Goal: Task Accomplishment & Management: Manage account settings

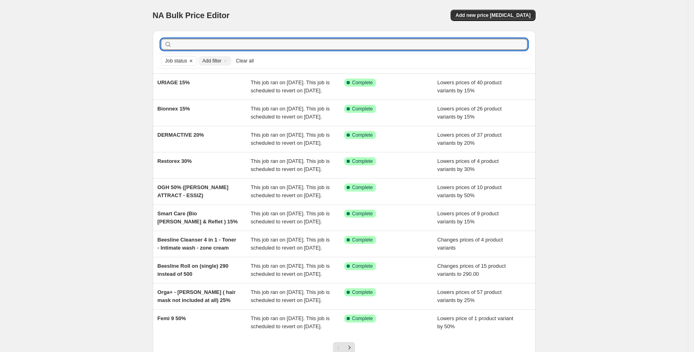
click at [224, 44] on input "text" at bounding box center [351, 44] width 354 height 11
type input "AROMA"
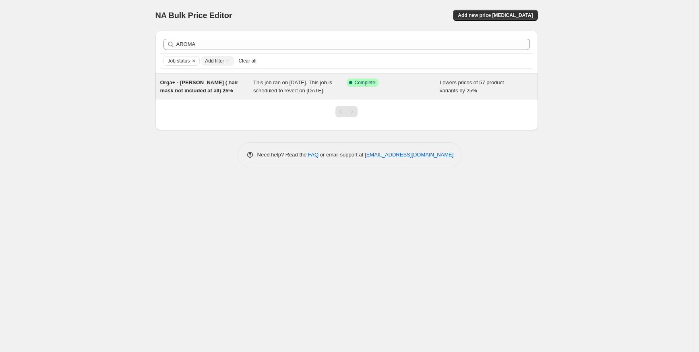
click at [209, 91] on span "Orga+ - [PERSON_NAME] ( hair mask not included at all) 25%" at bounding box center [199, 86] width 78 height 14
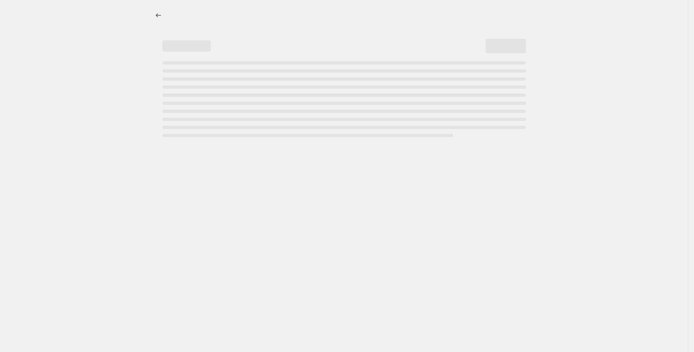
select select "percentage"
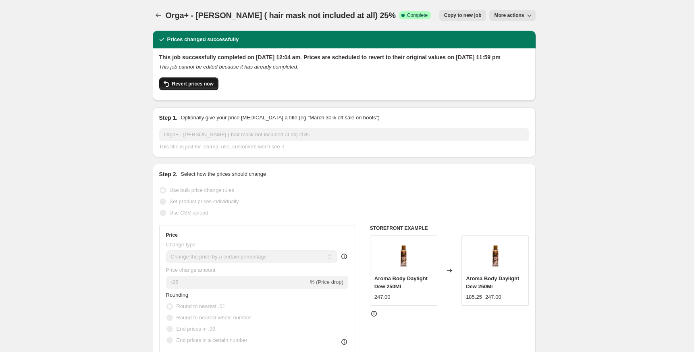
click at [201, 87] on span "Revert prices now" at bounding box center [192, 84] width 41 height 6
checkbox input "false"
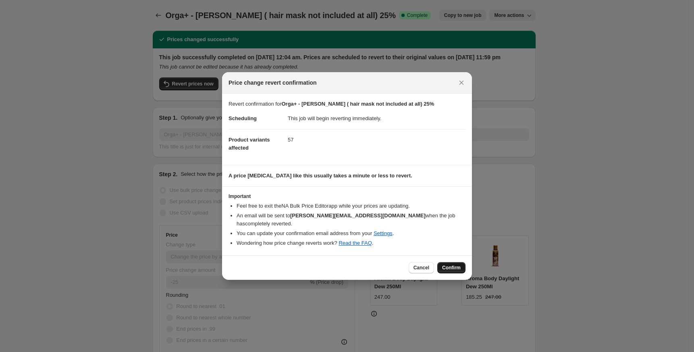
click at [454, 262] on button "Confirm" at bounding box center [451, 267] width 28 height 11
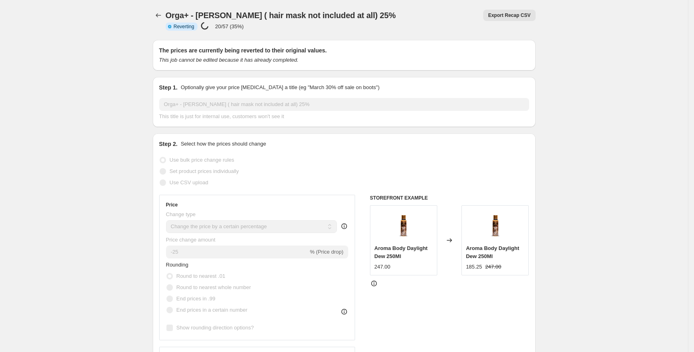
click at [156, 14] on button "Price change jobs" at bounding box center [158, 15] width 11 height 11
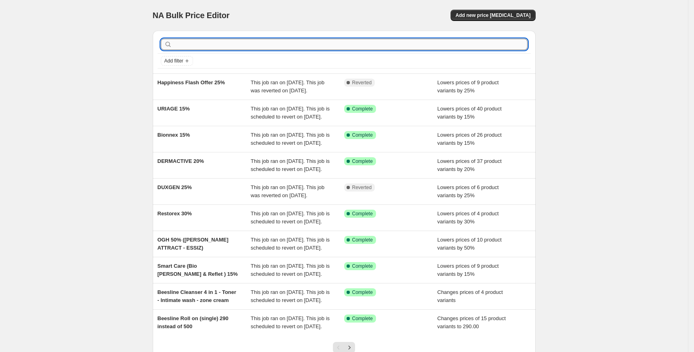
click at [239, 44] on input "text" at bounding box center [351, 44] width 354 height 11
paste input "BIO"
type input "BIO"
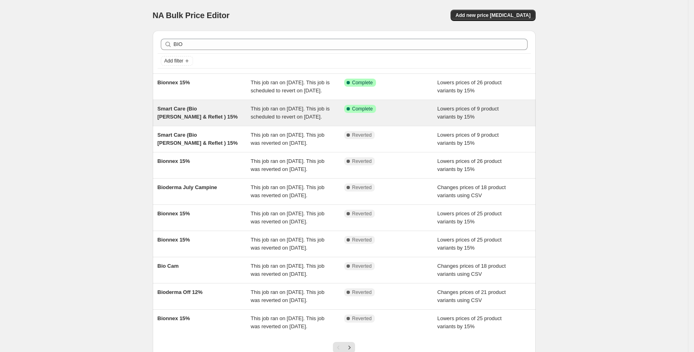
click at [208, 115] on span "Smart Care (Bio [PERSON_NAME] & Reflet ) 15%" at bounding box center [197, 113] width 80 height 14
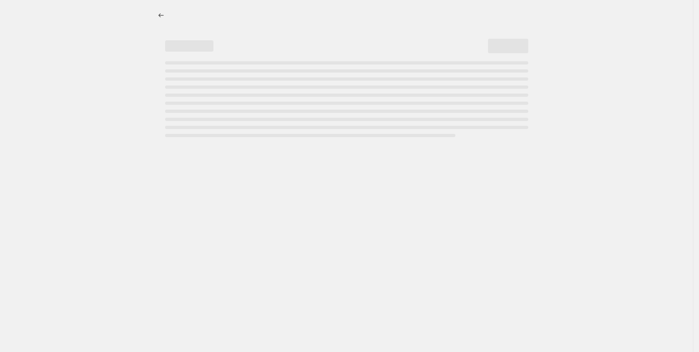
select select "percentage"
select select "vendor"
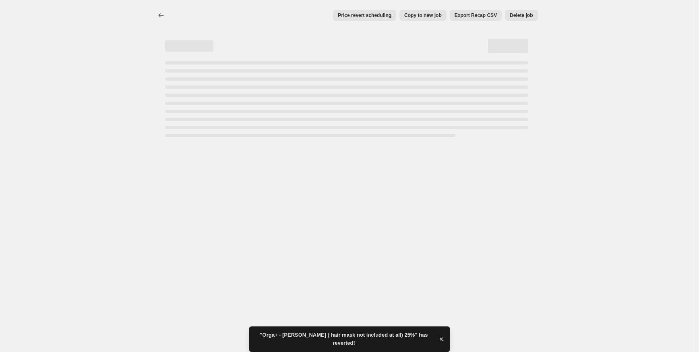
select select "percentage"
select select "vendor"
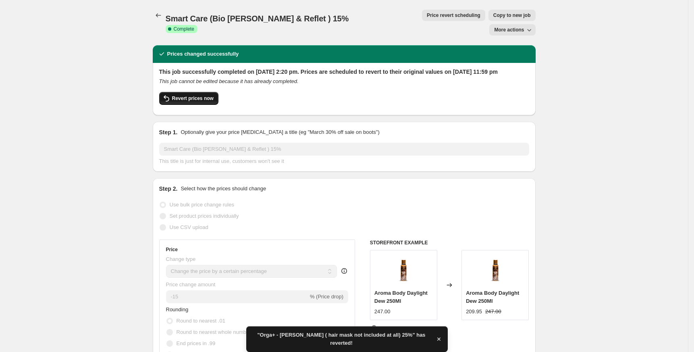
click at [186, 95] on span "Revert prices now" at bounding box center [192, 98] width 41 height 6
checkbox input "false"
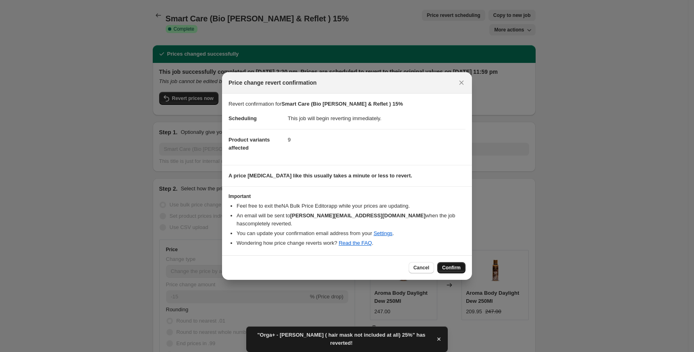
click at [456, 262] on button "Confirm" at bounding box center [451, 267] width 28 height 11
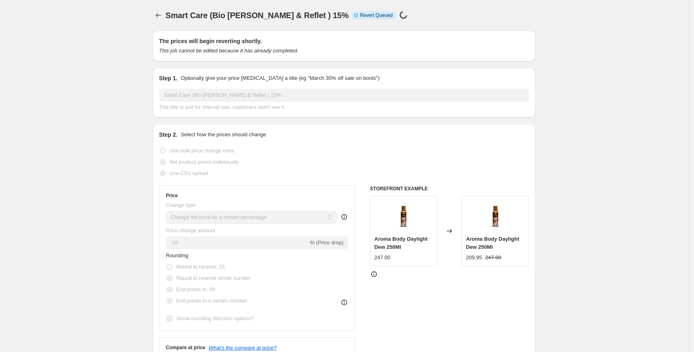
select select "percentage"
select select "vendor"
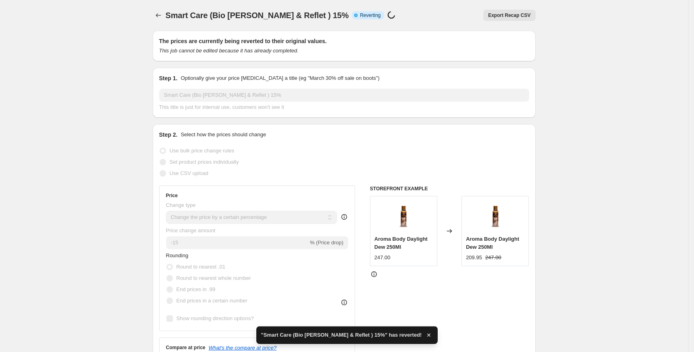
checkbox input "true"
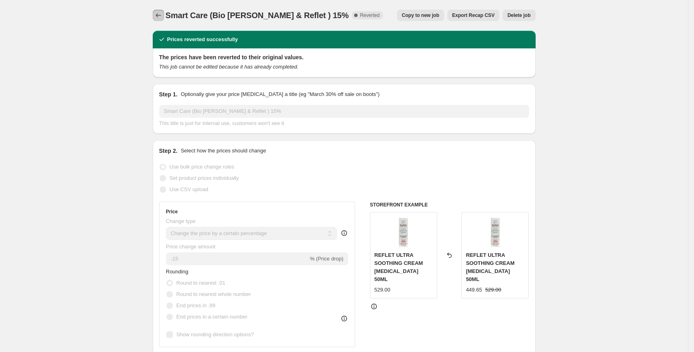
click at [160, 14] on icon "Price change jobs" at bounding box center [158, 15] width 8 height 8
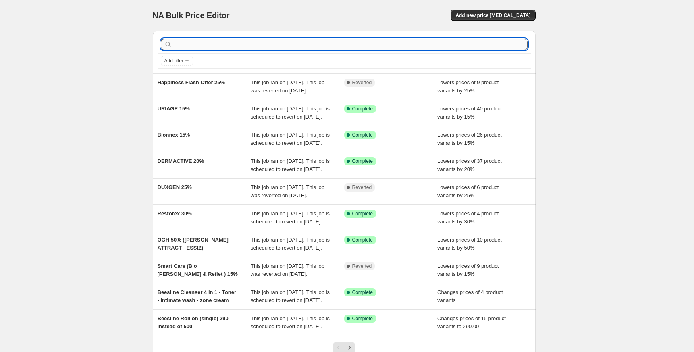
click at [223, 46] on input "text" at bounding box center [351, 44] width 354 height 11
paste input "DEAR"
type input "DEAR"
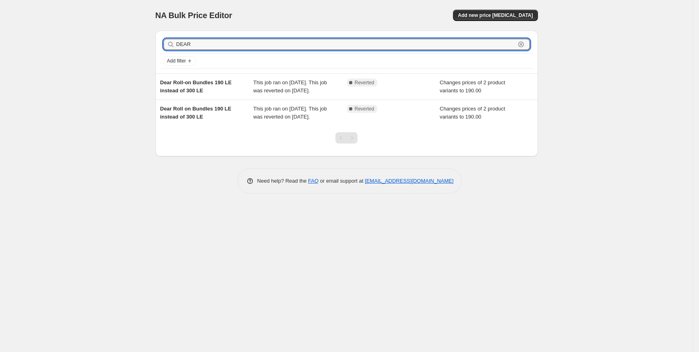
click at [223, 46] on input "DEAR" at bounding box center [345, 44] width 339 height 11
type input "DEAR"
click at [213, 48] on input "DEAR" at bounding box center [345, 44] width 339 height 11
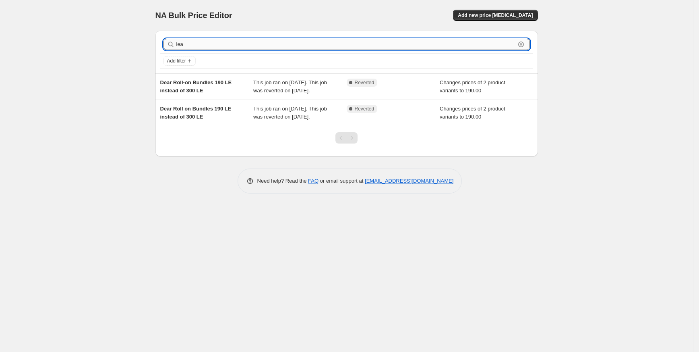
type input "leap"
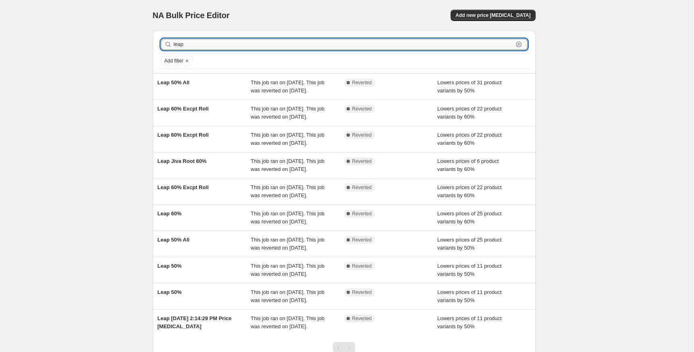
click at [188, 43] on input "leap" at bounding box center [343, 44] width 339 height 11
type input "dermovi"
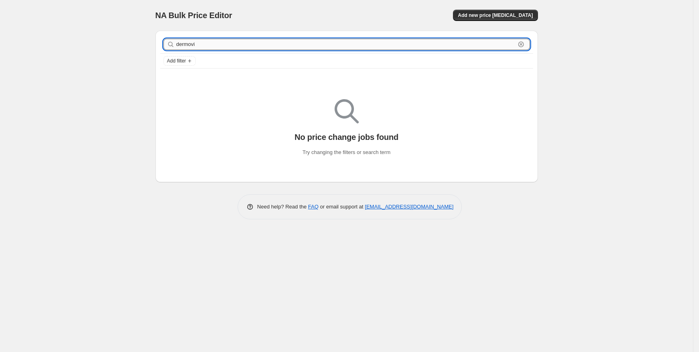
type input "derm ovi"
type input "dermo vi"
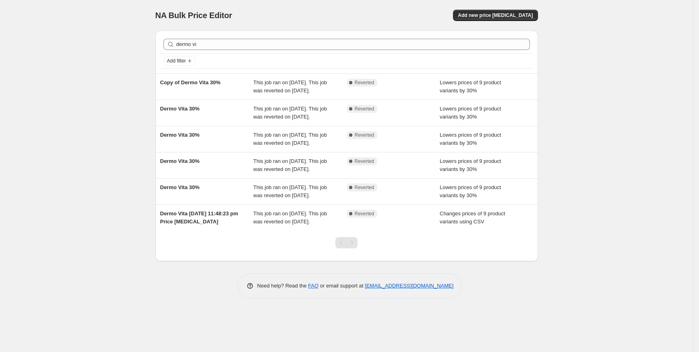
click at [203, 52] on div "dermo vi Clear" at bounding box center [346, 44] width 373 height 18
drag, startPoint x: 203, startPoint y: 52, endPoint x: 206, endPoint y: 49, distance: 4.3
click at [203, 52] on div "dermo vi Clear" at bounding box center [346, 44] width 373 height 18
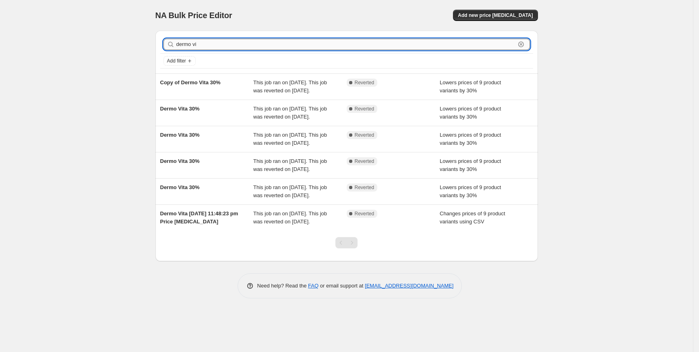
click at [206, 49] on input "dermo vi" at bounding box center [345, 44] width 339 height 11
paste input "NANO TREAT"
type input "NANO TREAT"
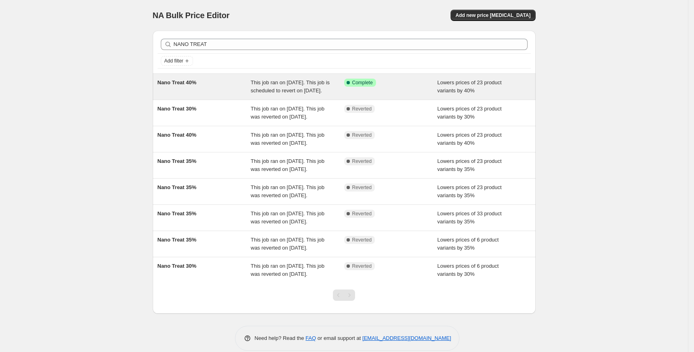
click at [181, 81] on span "Nano Treat 40%" at bounding box center [176, 82] width 39 height 6
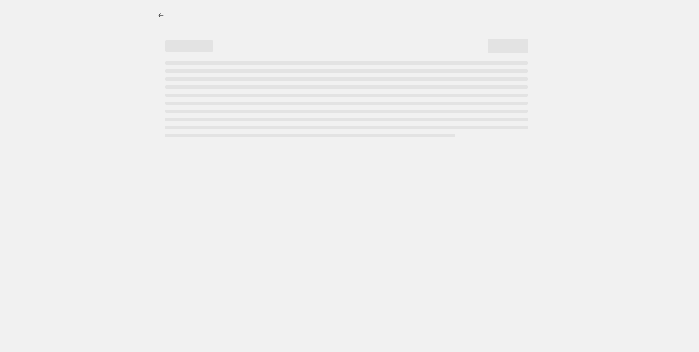
select select "percentage"
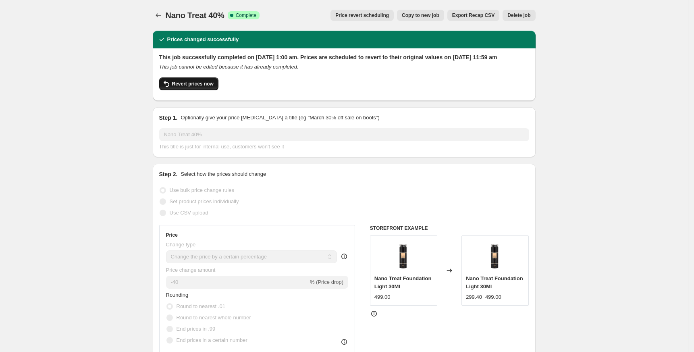
click at [189, 87] on span "Revert prices now" at bounding box center [192, 84] width 41 height 6
checkbox input "false"
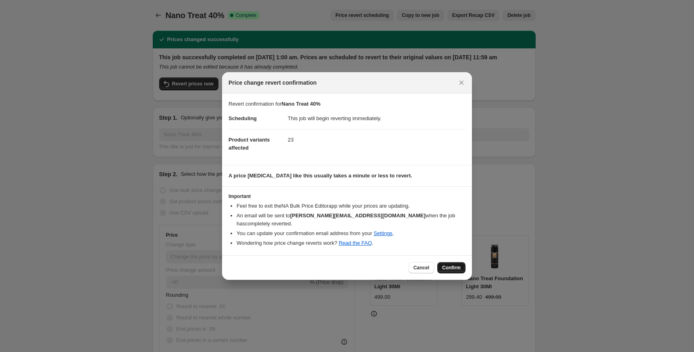
click at [447, 262] on button "Confirm" at bounding box center [451, 267] width 28 height 11
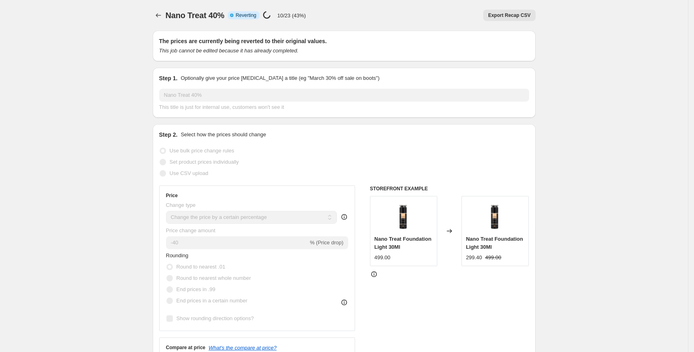
select select "percentage"
checkbox input "true"
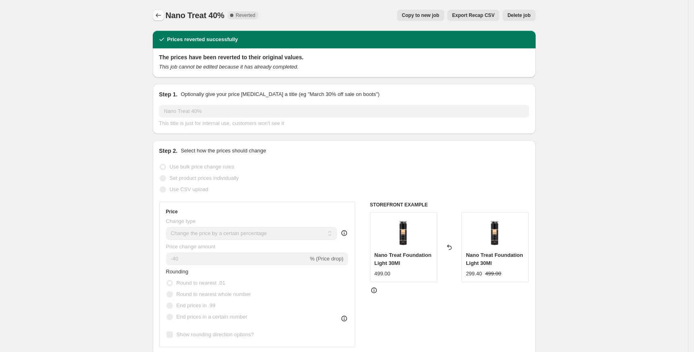
click at [164, 14] on button "Price change jobs" at bounding box center [158, 15] width 11 height 11
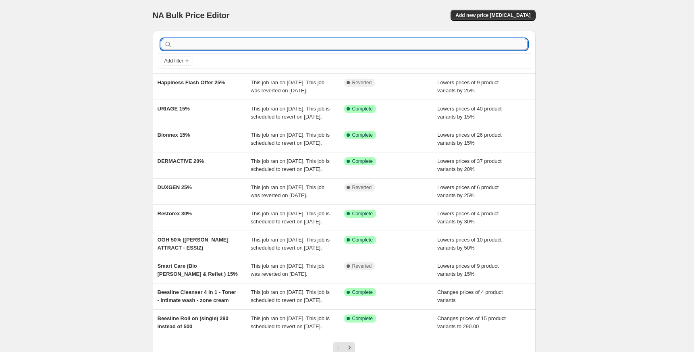
click at [235, 46] on input "text" at bounding box center [351, 44] width 354 height 11
paste input "SKINSIDE"
type input "SKINSIDE"
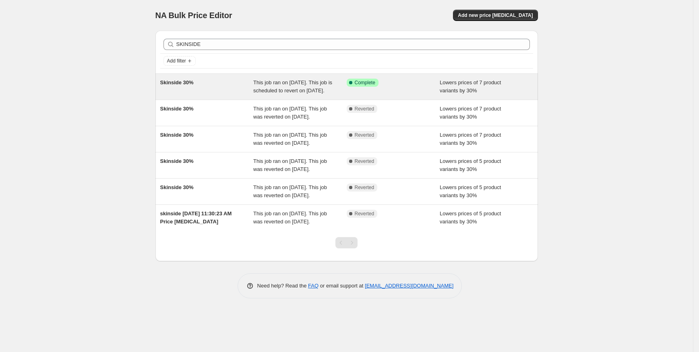
click at [187, 77] on div "Skinside 30% This job ran on [DATE]. This job is scheduled to revert on [DATE].…" at bounding box center [346, 87] width 383 height 26
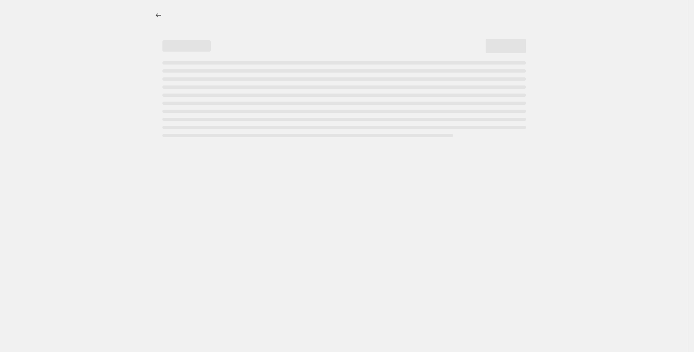
select select "percentage"
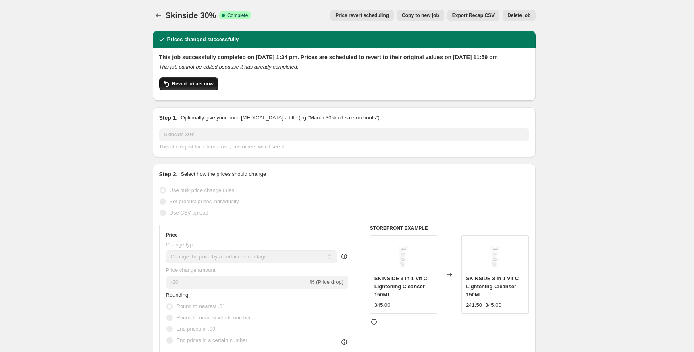
click at [199, 87] on span "Revert prices now" at bounding box center [192, 84] width 41 height 6
checkbox input "false"
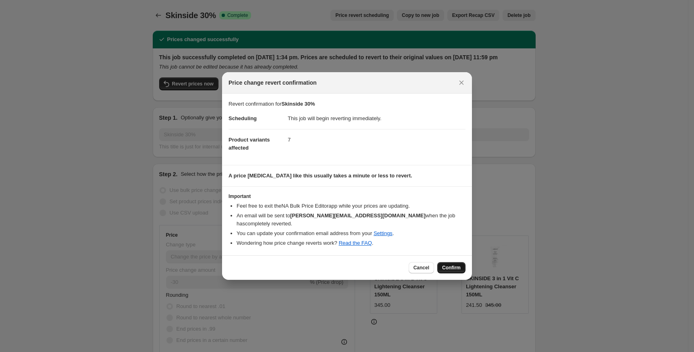
click at [458, 264] on span "Confirm" at bounding box center [451, 267] width 19 height 6
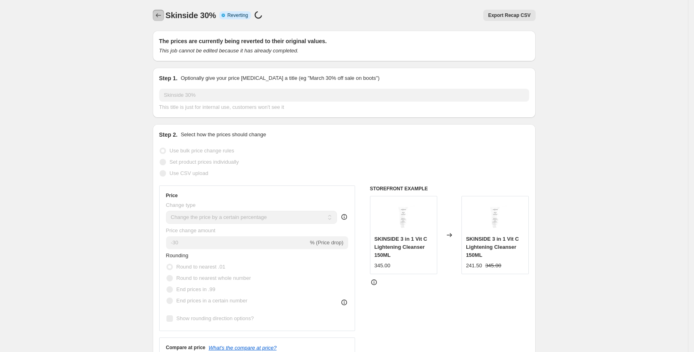
click at [162, 14] on icon "Price change jobs" at bounding box center [158, 15] width 8 height 8
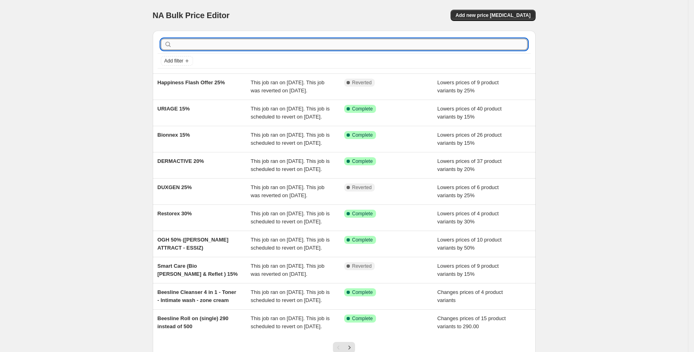
click at [322, 46] on input "text" at bounding box center [351, 44] width 354 height 11
click at [491, 15] on span "Add new price [MEDICAL_DATA]" at bounding box center [492, 15] width 75 height 6
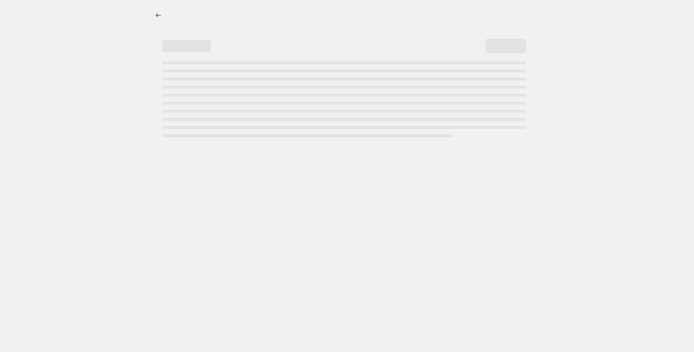
select select "percentage"
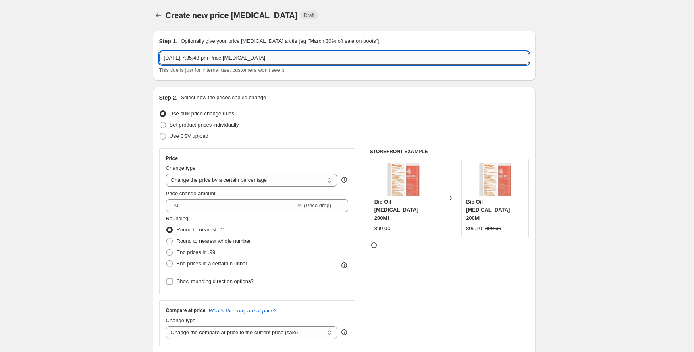
click at [290, 58] on input "[DATE] 7:35:48 pm Price [MEDICAL_DATA]" at bounding box center [344, 58] width 370 height 13
paste input "Back to school offers"
type input "Back to school offers"
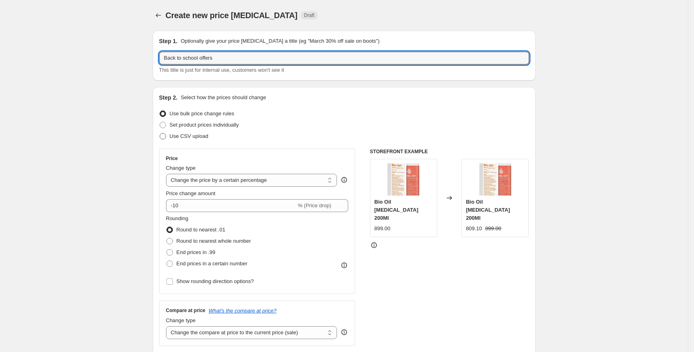
click at [187, 138] on span "Use CSV upload" at bounding box center [189, 136] width 39 height 6
click at [160, 133] on input "Use CSV upload" at bounding box center [159, 133] width 0 height 0
radio input "true"
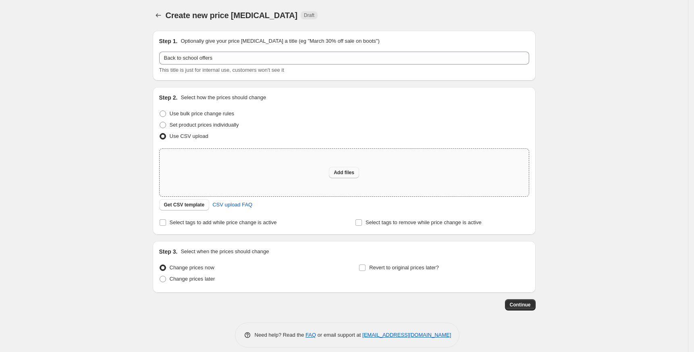
click at [356, 176] on button "Add files" at bounding box center [344, 172] width 30 height 11
type input "C:\fakepath\عروض سبتمبر - Back to school offers.csv"
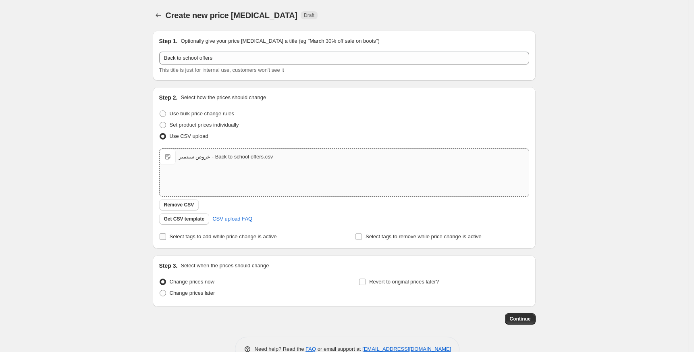
scroll to position [21, 0]
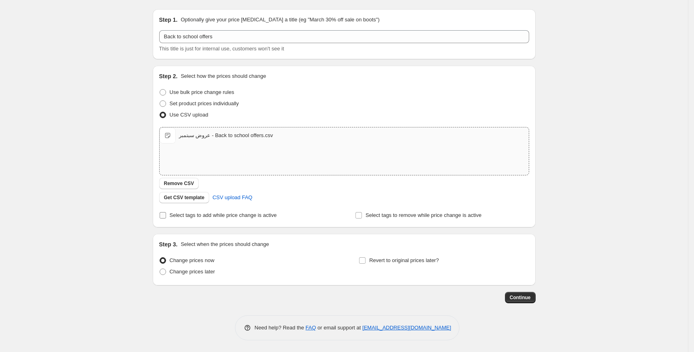
click at [208, 217] on span "Select tags to add while price change is active" at bounding box center [223, 215] width 107 height 6
click at [166, 217] on input "Select tags to add while price change is active" at bounding box center [162, 215] width 6 height 6
checkbox input "true"
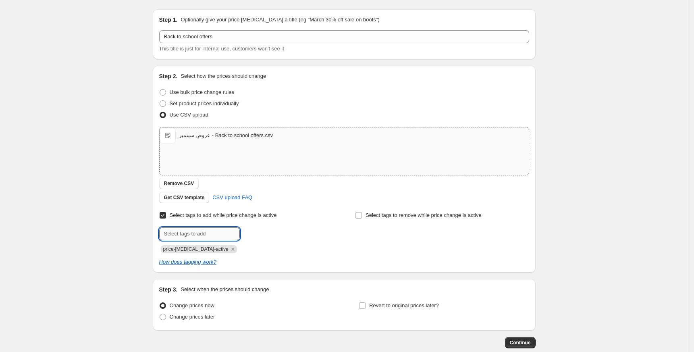
click at [220, 233] on input "text" at bounding box center [199, 233] width 81 height 13
paste input "Back to school offers"
type input "Back to school offers"
click at [271, 231] on span "Back to scho..." at bounding box center [274, 233] width 34 height 6
click at [229, 250] on icon "Remove price-change-job-active" at bounding box center [232, 248] width 7 height 7
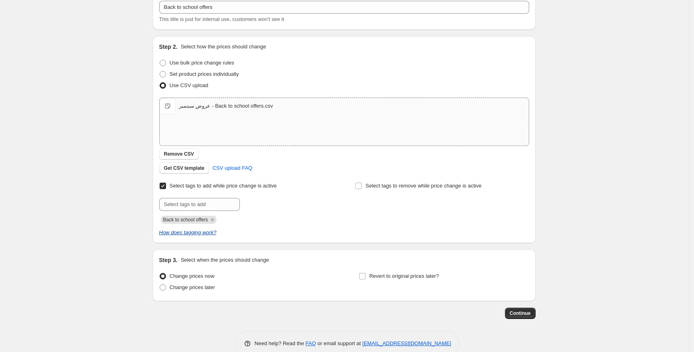
scroll to position [66, 0]
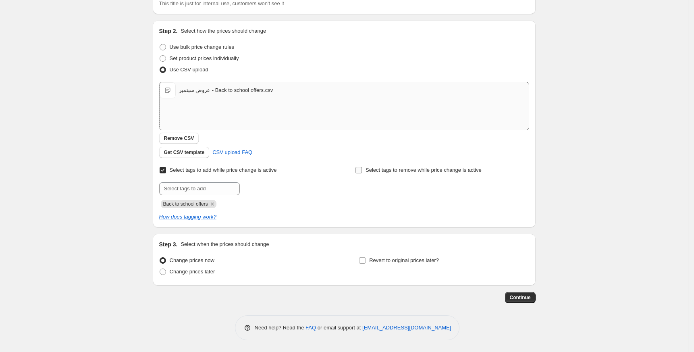
click at [435, 172] on span "Select tags to remove while price change is active" at bounding box center [423, 170] width 116 height 6
click at [362, 172] on input "Select tags to remove while price change is active" at bounding box center [358, 170] width 6 height 6
checkbox input "true"
click at [404, 187] on input "text" at bounding box center [395, 188] width 81 height 13
paste input "Back to school offers"
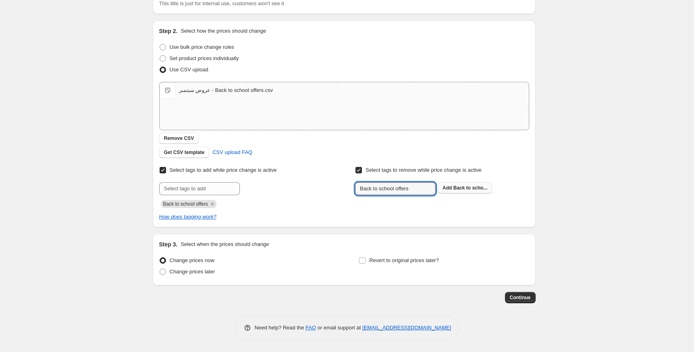
type input "Back to school offers"
click at [451, 186] on b "Add" at bounding box center [446, 188] width 9 height 6
click at [205, 271] on span "Change prices later" at bounding box center [193, 271] width 46 height 6
click at [160, 269] on input "Change prices later" at bounding box center [159, 268] width 0 height 0
radio input "true"
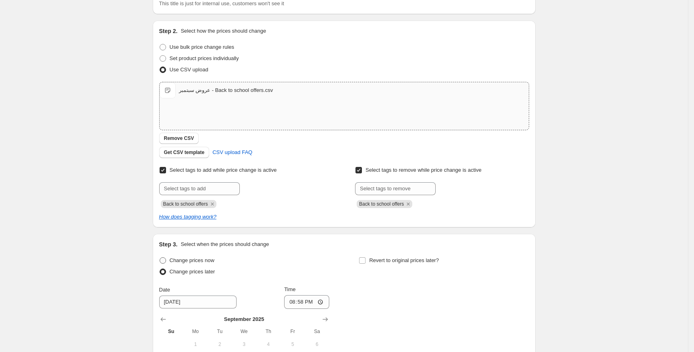
click at [208, 262] on span "Change prices now" at bounding box center [192, 260] width 45 height 6
click at [160, 257] on input "Change prices now" at bounding box center [159, 257] width 0 height 0
radio input "true"
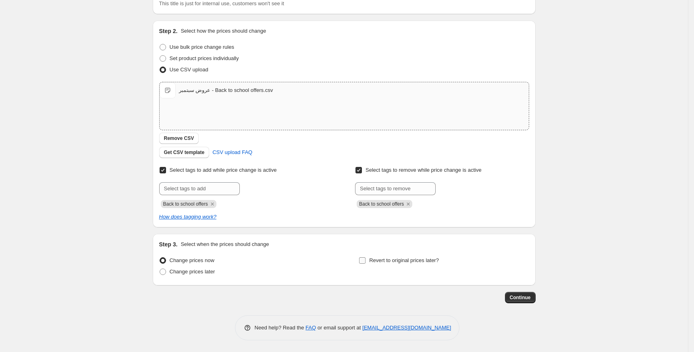
click at [403, 259] on span "Revert to original prices later?" at bounding box center [404, 260] width 70 height 6
click at [365, 259] on input "Revert to original prices later?" at bounding box center [362, 260] width 6 height 6
checkbox input "true"
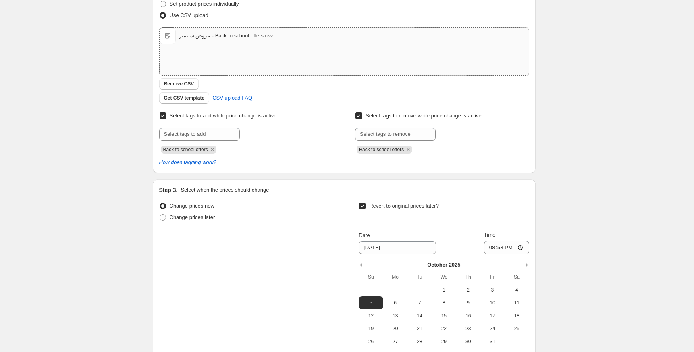
scroll to position [204, 0]
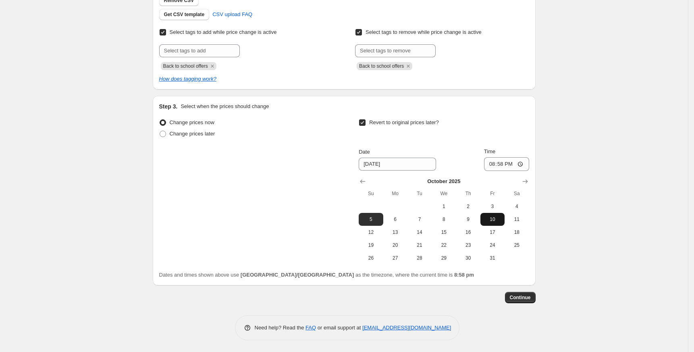
click at [500, 219] on span "10" at bounding box center [492, 219] width 18 height 6
type input "[DATE]"
click at [491, 164] on input "20:58" at bounding box center [506, 164] width 45 height 14
click at [504, 162] on input "23:50" at bounding box center [506, 164] width 45 height 14
type input "23:45"
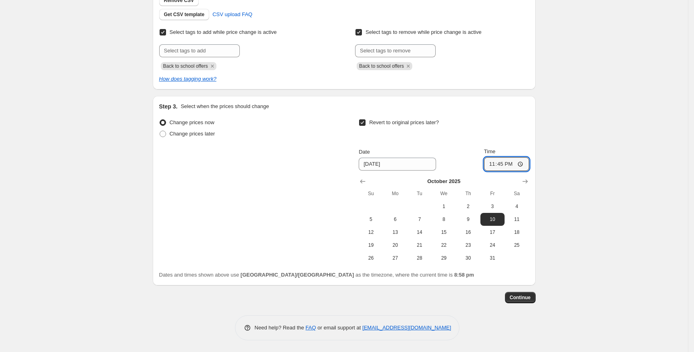
click at [540, 190] on div "Create new price [MEDICAL_DATA]. This page is ready Create new price [MEDICAL_D…" at bounding box center [344, 74] width 402 height 556
click at [524, 294] on span "Continue" at bounding box center [519, 297] width 21 height 6
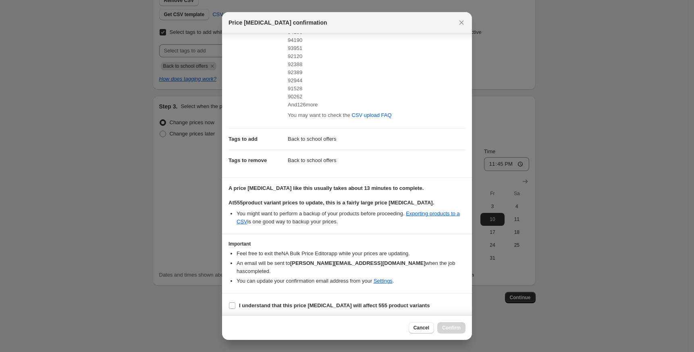
scroll to position [146, 0]
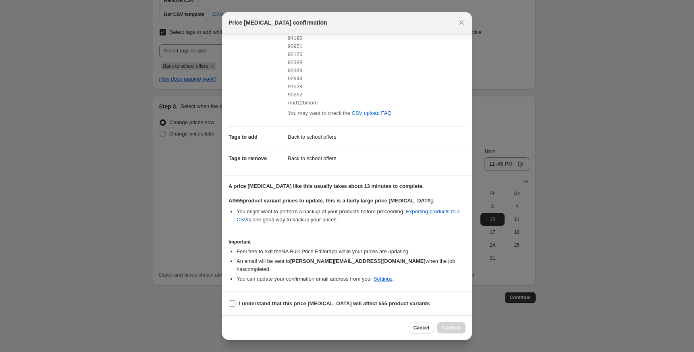
click at [271, 300] on b "I understand that this price [MEDICAL_DATA] will affect 555 product variants" at bounding box center [334, 303] width 190 height 6
click at [235, 300] on input "I understand that this price [MEDICAL_DATA] will affect 555 product variants" at bounding box center [232, 303] width 6 height 6
checkbox input "true"
click at [452, 324] on button "Confirm" at bounding box center [451, 327] width 28 height 11
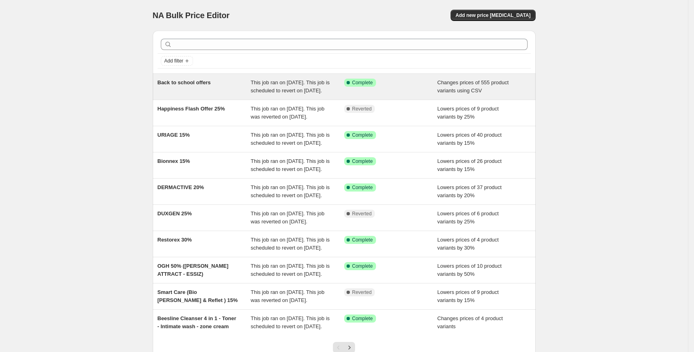
click at [214, 86] on div "Back to school offers" at bounding box center [203, 87] width 93 height 16
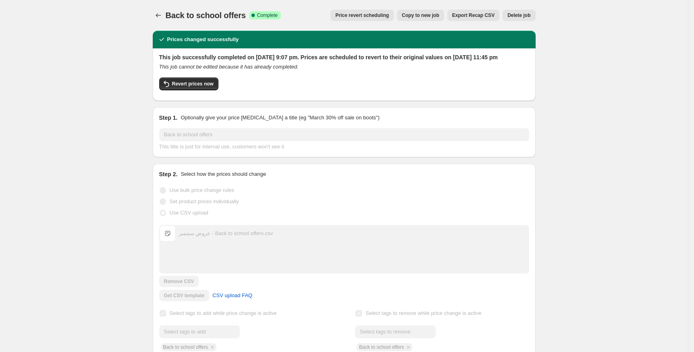
click at [348, 15] on span "Price revert scheduling" at bounding box center [362, 15] width 54 height 6
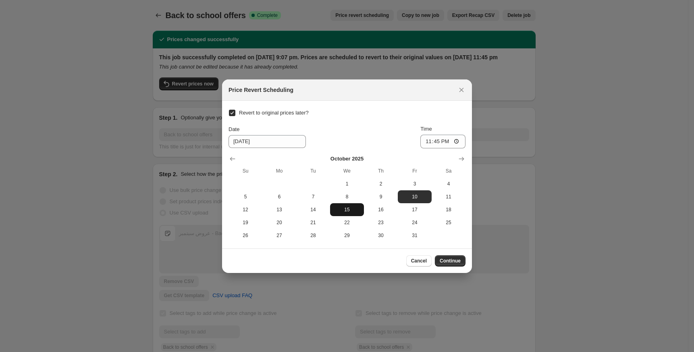
click at [340, 209] on span "15" at bounding box center [346, 209] width 27 height 6
type input "10/15/2025"
click at [447, 267] on div "Cancel Continue" at bounding box center [347, 260] width 250 height 25
click at [447, 260] on span "Continue" at bounding box center [449, 260] width 21 height 6
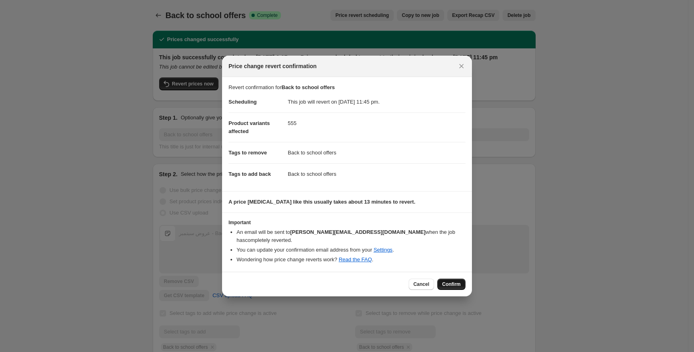
click at [450, 278] on button "Confirm" at bounding box center [451, 283] width 28 height 11
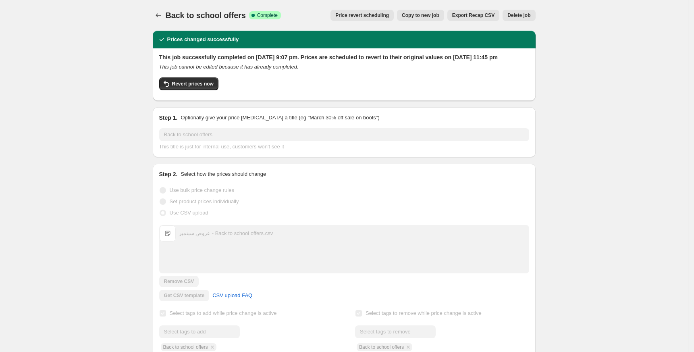
drag, startPoint x: 185, startPoint y: 63, endPoint x: 437, endPoint y: 67, distance: 251.3
click at [380, 61] on h2 "This job successfully completed on 28 September 2025 at 9:07 pm. Prices are sch…" at bounding box center [344, 57] width 370 height 8
click at [477, 59] on h2 "This job successfully completed on 28 September 2025 at 9:07 pm. Prices are sch…" at bounding box center [344, 57] width 370 height 8
click at [162, 18] on icon "Price change jobs" at bounding box center [158, 15] width 8 height 8
